Goal: Task Accomplishment & Management: Use online tool/utility

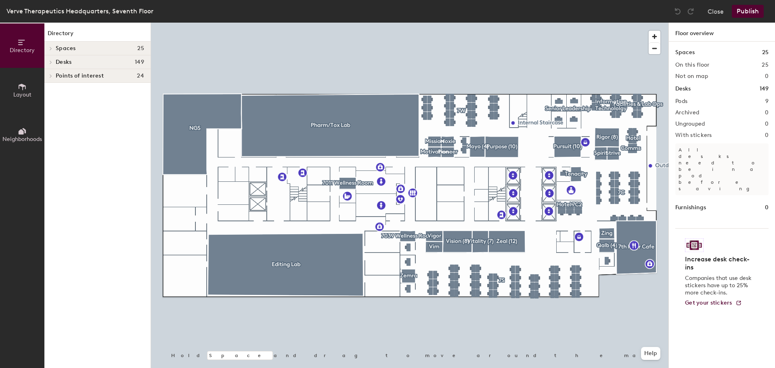
click at [51, 64] on div at bounding box center [49, 61] width 10 height 13
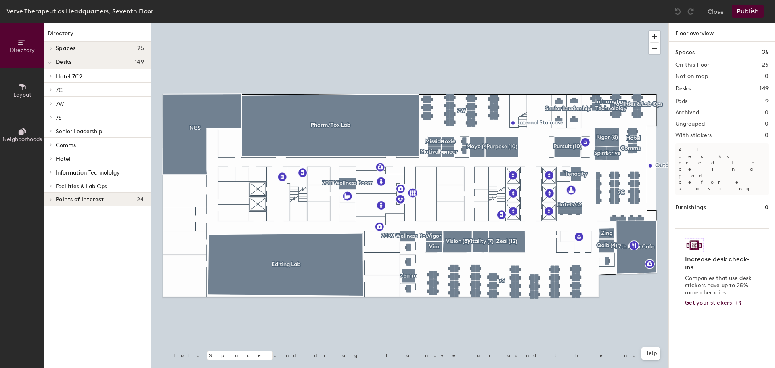
click at [52, 119] on div at bounding box center [49, 116] width 10 height 13
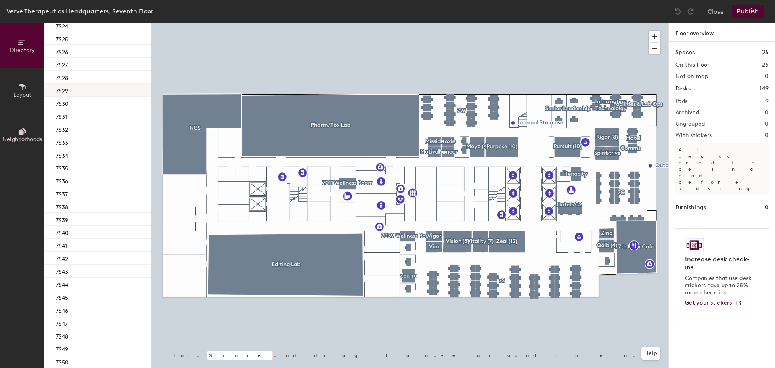
scroll to position [403, 0]
click at [77, 64] on div "7S27" at bounding box center [97, 62] width 106 height 13
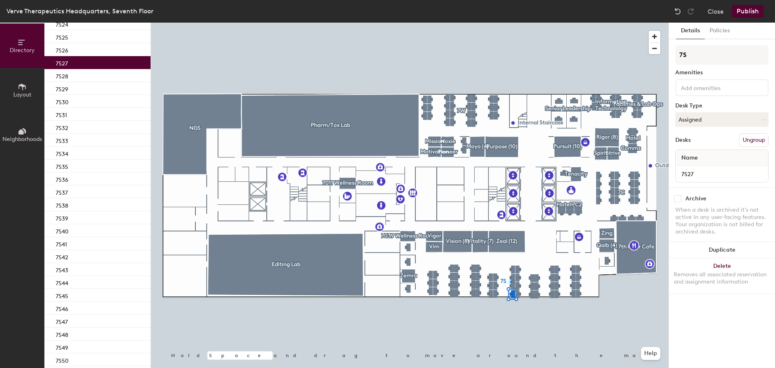
click at [696, 159] on span "Name" at bounding box center [689, 157] width 25 height 15
click at [692, 158] on span "Name" at bounding box center [689, 157] width 25 height 15
click at [703, 117] on button "Assigned" at bounding box center [721, 119] width 93 height 15
click at [701, 144] on div "Assigned" at bounding box center [715, 144] width 81 height 12
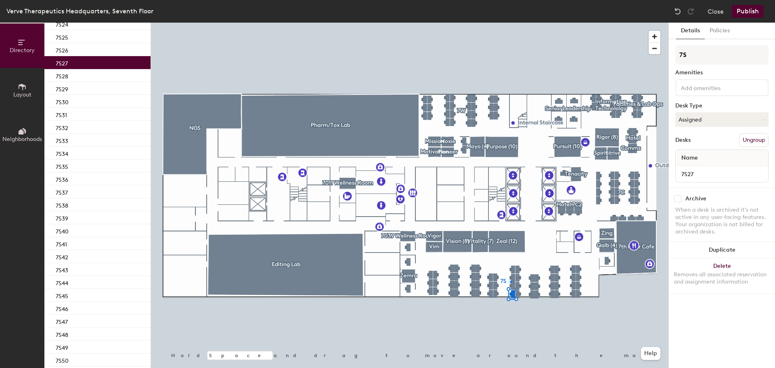
click at [695, 157] on span "Name" at bounding box center [689, 157] width 25 height 15
click at [73, 64] on div "7S27" at bounding box center [97, 62] width 106 height 13
click at [689, 160] on span "Name" at bounding box center [689, 157] width 25 height 15
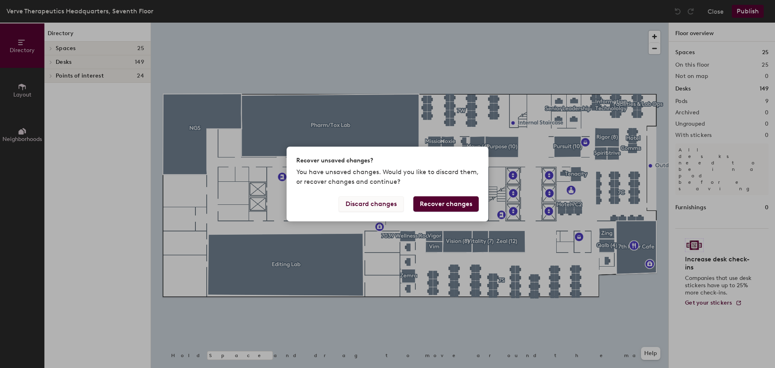
click at [391, 204] on button "Discard changes" at bounding box center [370, 203] width 65 height 15
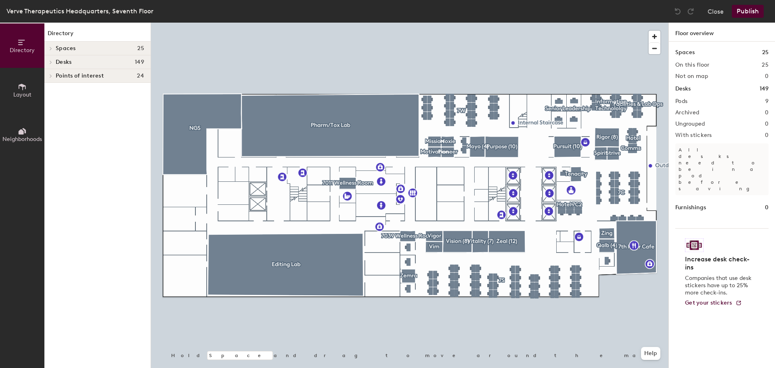
click at [110, 63] on h4 "Desks 149" at bounding box center [100, 62] width 88 height 6
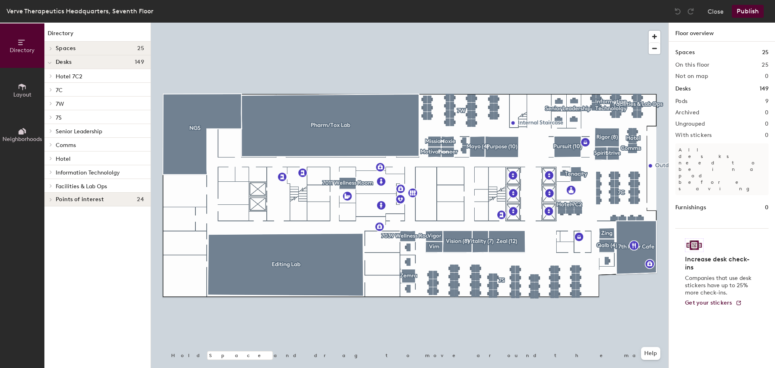
click at [51, 117] on icon at bounding box center [51, 116] width 2 height 3
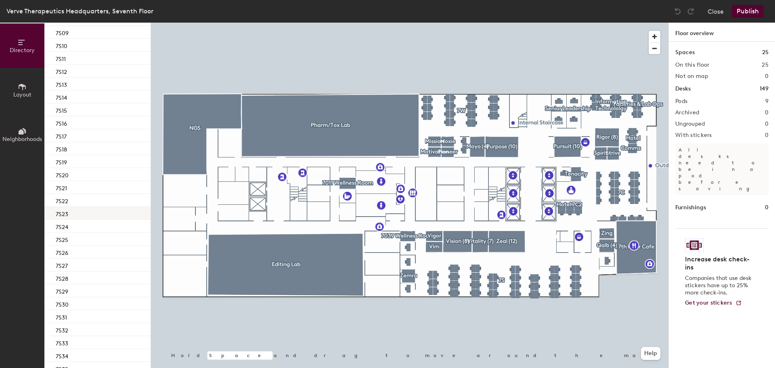
scroll to position [202, 0]
click at [77, 265] on div "7S27" at bounding box center [97, 264] width 106 height 13
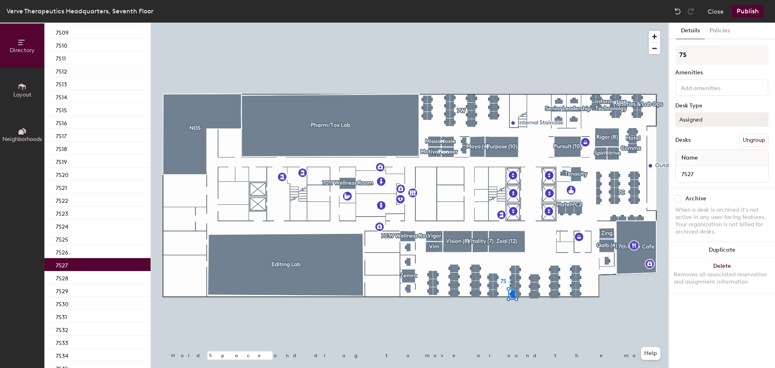
click at [712, 119] on button "Assigned" at bounding box center [721, 119] width 93 height 15
click at [699, 142] on div "Assigned" at bounding box center [715, 144] width 81 height 12
click at [698, 88] on input at bounding box center [715, 87] width 73 height 10
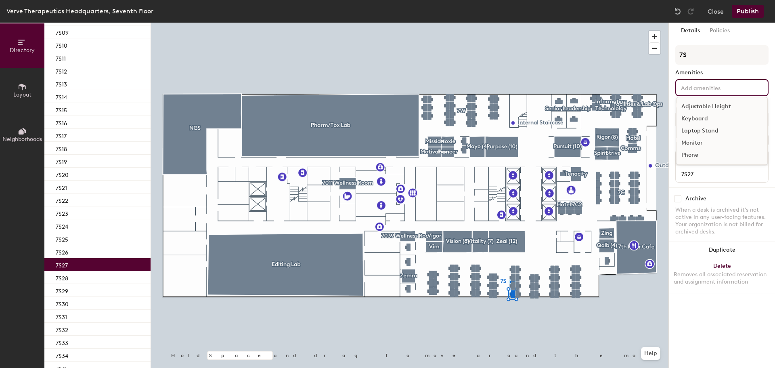
click at [698, 88] on input at bounding box center [715, 87] width 73 height 10
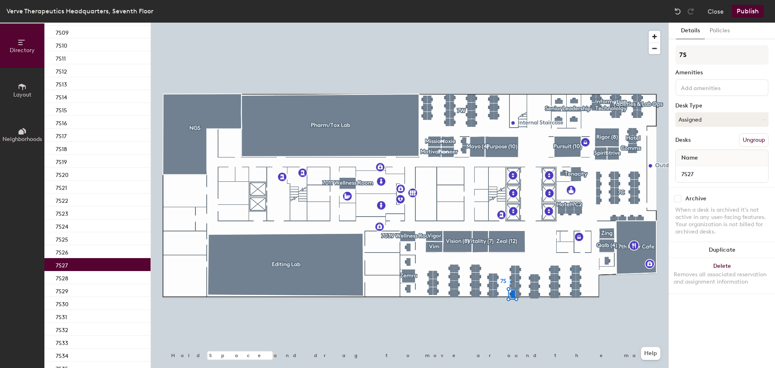
click at [702, 322] on div "Details Policies 7S Amenities Desk Type Assigned Desks Ungroup Name 7S27 Archiv…" at bounding box center [721, 195] width 106 height 345
click at [693, 157] on span "Name" at bounding box center [689, 157] width 25 height 15
click at [754, 11] on button "Publish" at bounding box center [747, 11] width 32 height 13
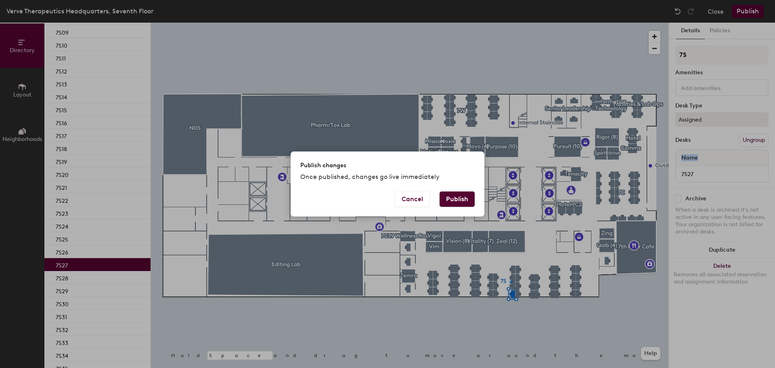
click at [459, 196] on button "Publish" at bounding box center [456, 198] width 35 height 15
